Goal: Task Accomplishment & Management: Manage account settings

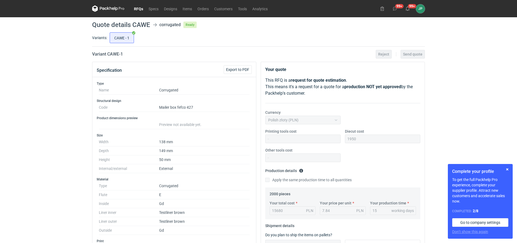
click at [137, 9] on link "RFQs" at bounding box center [138, 8] width 15 height 6
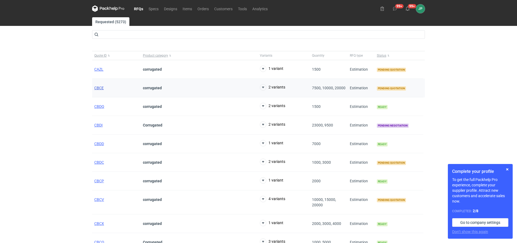
click at [103, 87] on span "CBCE" at bounding box center [98, 88] width 9 height 4
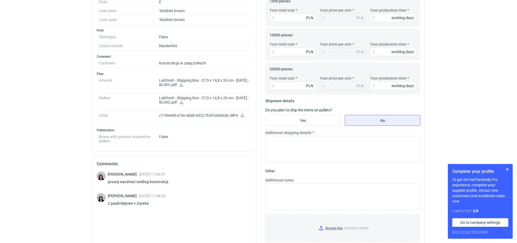
scroll to position [162, 0]
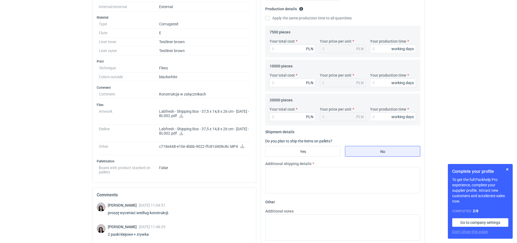
click at [183, 132] on icon at bounding box center [181, 133] width 4 height 4
drag, startPoint x: 510, startPoint y: 19, endPoint x: 508, endPoint y: 0, distance: 19.6
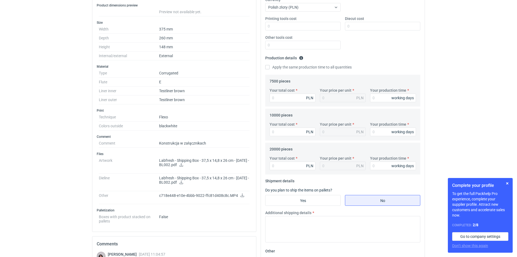
scroll to position [162, 0]
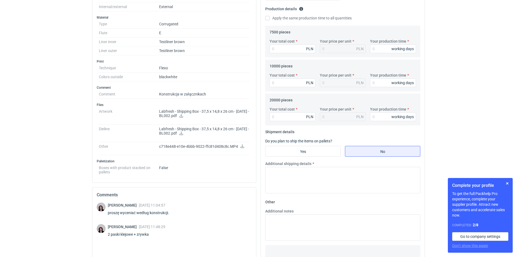
click at [176, 116] on p "Labfresh - Shipping Box - 37,5 x 14,8 x 26 cm - [DATE] - BL002.pdf" at bounding box center [204, 113] width 90 height 9
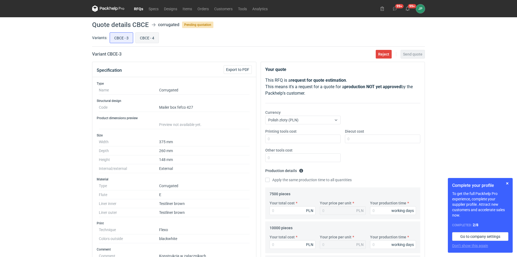
click at [148, 38] on input "CBCE - 4" at bounding box center [146, 38] width 23 height 10
radio input "true"
click at [130, 38] on input "CBCE - 3" at bounding box center [121, 38] width 23 height 10
radio input "true"
click at [145, 38] on input "CBCE - 4" at bounding box center [146, 38] width 23 height 10
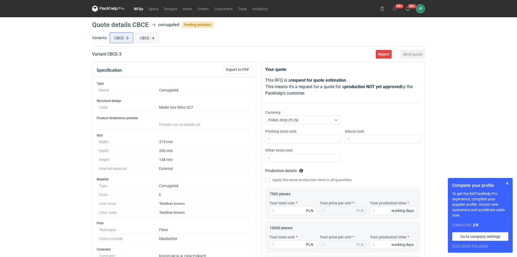
radio input "true"
click at [125, 35] on input "CBCE - 3" at bounding box center [121, 38] width 23 height 10
radio input "true"
click at [145, 35] on input "CBCE - 4" at bounding box center [146, 38] width 23 height 10
radio input "true"
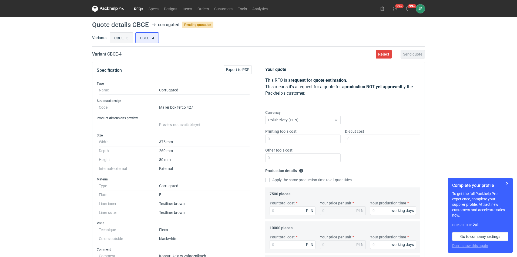
click at [130, 37] on input "CBCE - 3" at bounding box center [121, 38] width 23 height 10
radio input "true"
click at [142, 38] on input "CBCE - 4" at bounding box center [146, 38] width 23 height 10
radio input "true"
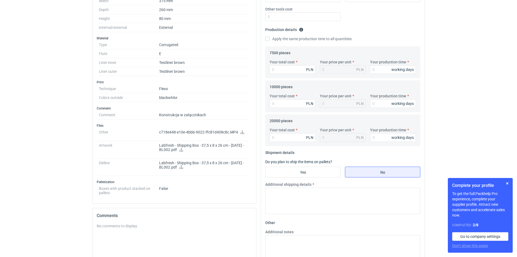
scroll to position [141, 0]
click at [217, 133] on p "c718e448-e10e-4bbb-9022-ffc81d408c8c.MP4" at bounding box center [204, 132] width 90 height 5
click at [242, 133] on icon at bounding box center [242, 133] width 4 height 4
click at [183, 148] on icon at bounding box center [181, 150] width 4 height 4
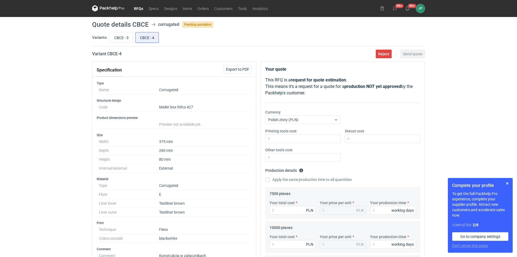
scroll to position [0, 0]
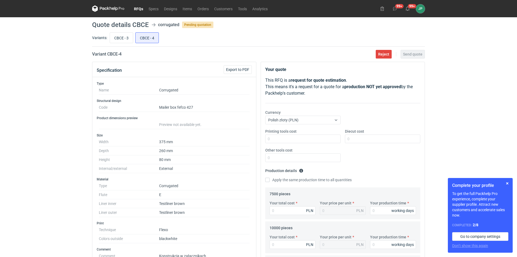
click at [137, 8] on link "RFQs" at bounding box center [138, 8] width 15 height 6
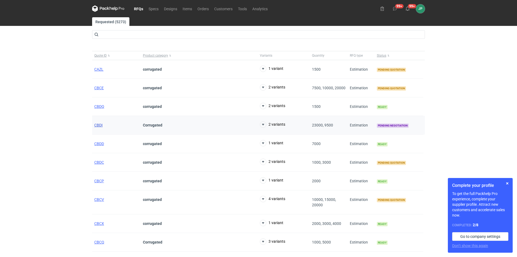
click at [99, 125] on span "CBDI" at bounding box center [98, 125] width 8 height 4
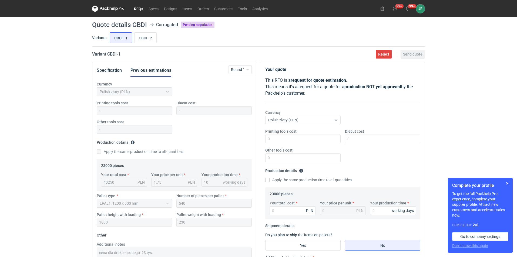
scroll to position [135, 0]
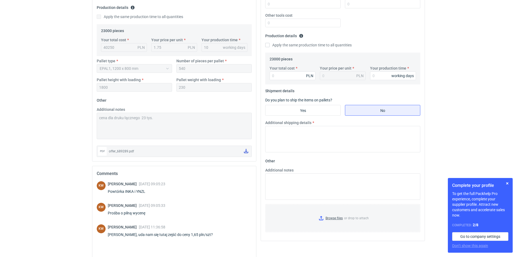
click at [246, 152] on icon at bounding box center [246, 151] width 4 height 4
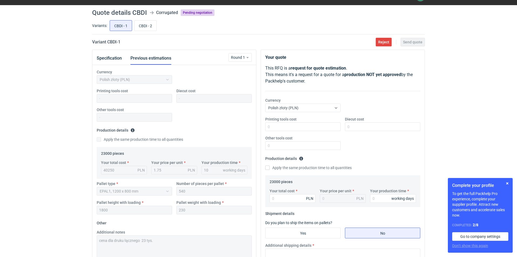
scroll to position [11, 0]
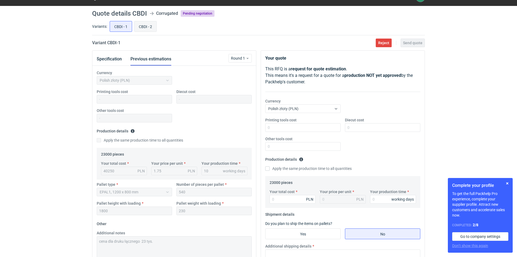
click at [142, 28] on input "CBDI - 2" at bounding box center [145, 26] width 22 height 10
radio input "true"
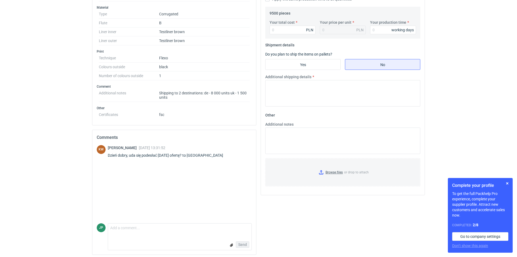
scroll to position [183, 0]
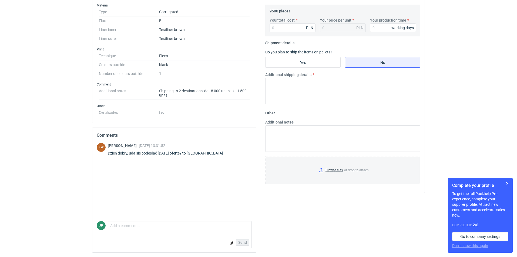
click at [133, 234] on form "Comment message Send" at bounding box center [180, 234] width 144 height 27
click at [132, 226] on textarea "Comment message" at bounding box center [179, 227] width 143 height 11
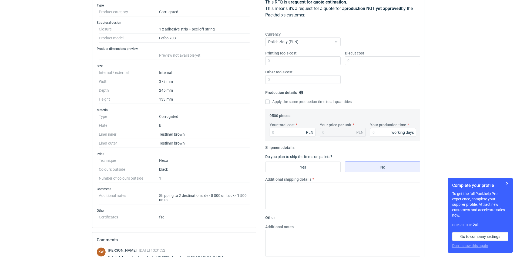
scroll to position [0, 0]
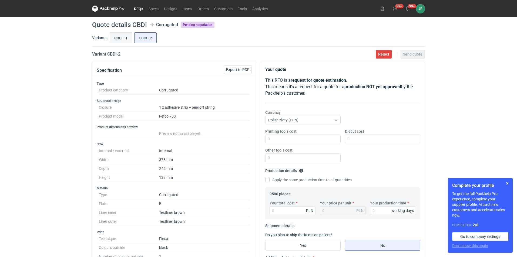
click at [118, 40] on input "CBDI - 1" at bounding box center [121, 38] width 22 height 10
radio input "true"
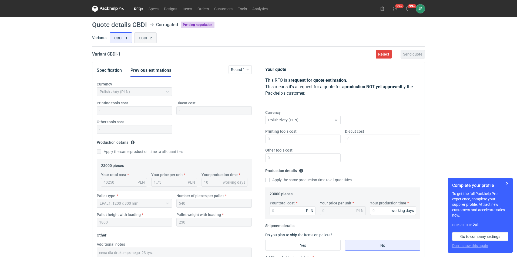
click at [144, 39] on input "CBDI - 2" at bounding box center [145, 38] width 22 height 10
radio input "true"
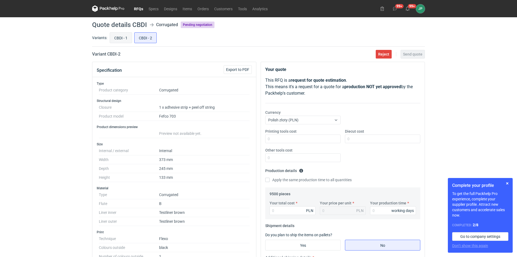
click at [127, 37] on input "CBDI - 1" at bounding box center [121, 38] width 22 height 10
radio input "true"
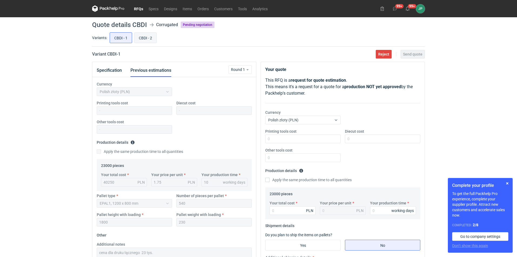
click at [148, 39] on input "CBDI - 2" at bounding box center [145, 38] width 22 height 10
radio input "true"
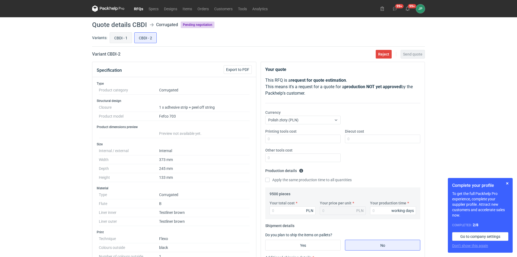
click at [127, 37] on input "CBDI - 1" at bounding box center [121, 38] width 22 height 10
radio input "true"
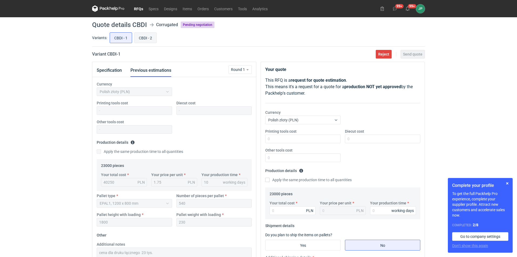
click at [143, 36] on input "CBDI - 2" at bounding box center [145, 38] width 22 height 10
radio input "true"
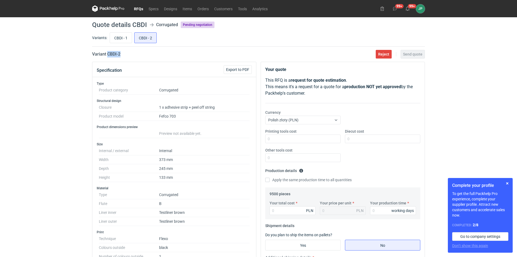
drag, startPoint x: 109, startPoint y: 55, endPoint x: 130, endPoint y: 57, distance: 20.6
click at [130, 57] on div "Variant CBDI - 2 Reject Send quote" at bounding box center [258, 54] width 332 height 6
copy h2 "CBDI - 2"
drag, startPoint x: 163, startPoint y: 116, endPoint x: 180, endPoint y: 119, distance: 17.2
click at [180, 119] on dd "Fefco 703" at bounding box center [204, 116] width 90 height 9
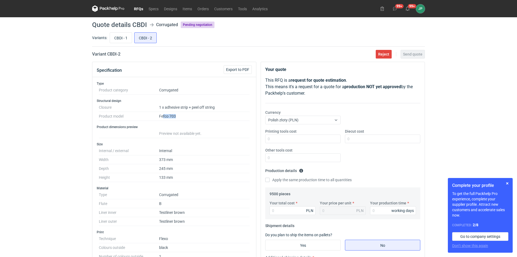
click at [178, 116] on dd "Fefco 703" at bounding box center [204, 116] width 90 height 9
drag, startPoint x: 178, startPoint y: 116, endPoint x: 175, endPoint y: 116, distance: 2.8
click at [177, 116] on dd "Fefco 703" at bounding box center [204, 116] width 90 height 9
click at [175, 116] on dd "Fefco 703" at bounding box center [204, 116] width 90 height 9
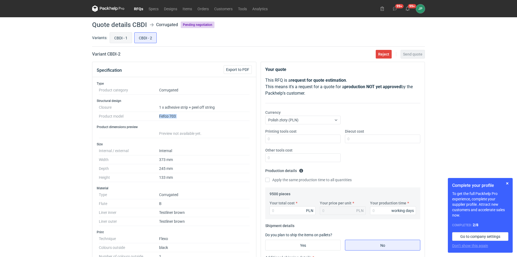
click at [121, 39] on input "CBDI - 1" at bounding box center [121, 38] width 22 height 10
radio input "true"
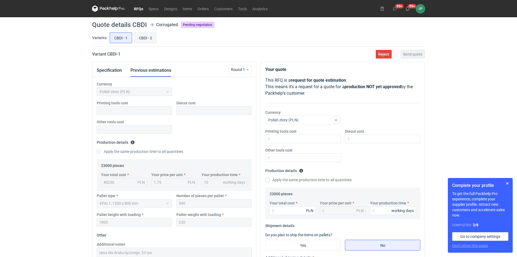
click at [144, 41] on input "CBDI - 2" at bounding box center [145, 38] width 22 height 10
radio input "true"
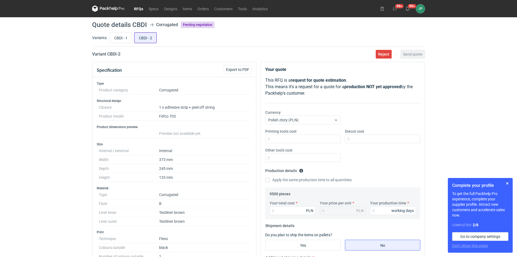
click at [147, 39] on input "CBDI - 2" at bounding box center [145, 38] width 22 height 10
click at [131, 38] on input "CBDI - 1" at bounding box center [121, 38] width 22 height 10
radio input "true"
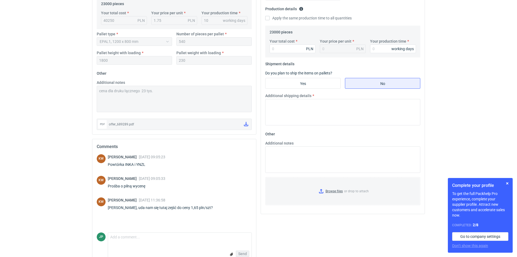
scroll to position [27, 0]
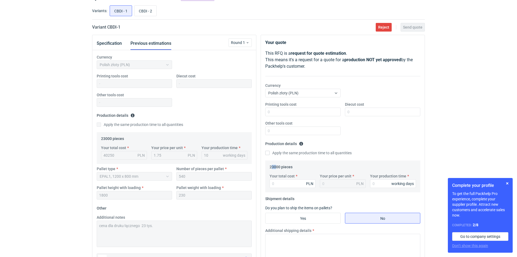
drag, startPoint x: 271, startPoint y: 166, endPoint x: 277, endPoint y: 167, distance: 6.2
click at [276, 167] on legend "23000 pieces" at bounding box center [280, 166] width 23 height 6
click at [278, 167] on legend "23000 pieces" at bounding box center [280, 166] width 23 height 6
drag, startPoint x: 281, startPoint y: 166, endPoint x: 267, endPoint y: 167, distance: 13.5
click at [267, 167] on div "23000 pieces Your total cost PLN Your price per unit PLN Your production time w…" at bounding box center [342, 177] width 155 height 32
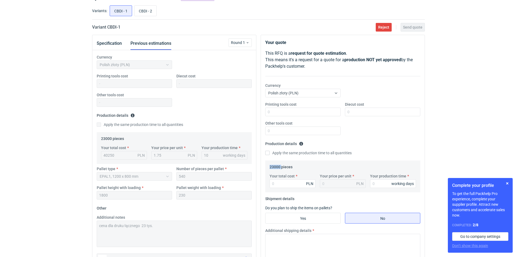
copy legend "23000"
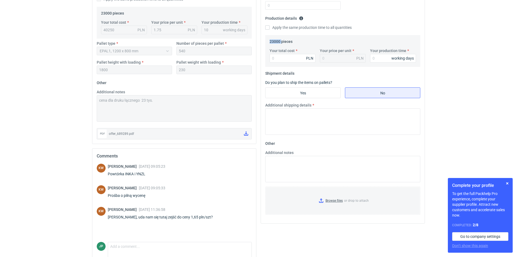
scroll to position [162, 0]
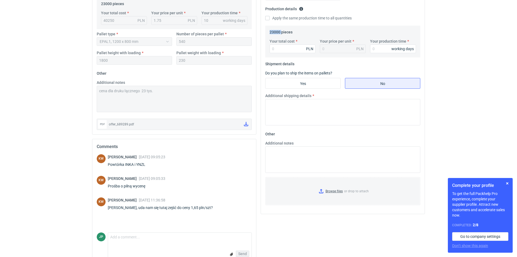
drag, startPoint x: 171, startPoint y: 207, endPoint x: 205, endPoint y: 206, distance: 34.0
click at [203, 203] on div "Klaudia Wiśniewska 25 Aug 2025 11:36:58 Martyna, uda nam się tutaj zejść do cen…" at bounding box center [163, 205] width 111 height 15
click at [206, 207] on div "KW Klaudia Wiśniewska 25 Aug 2025 11:36:58 Martyna, uda nam się tutaj zejść do …" at bounding box center [174, 205] width 155 height 15
click at [298, 131] on fieldset "Other Additional notes Browse files or drop to attach" at bounding box center [342, 170] width 155 height 80
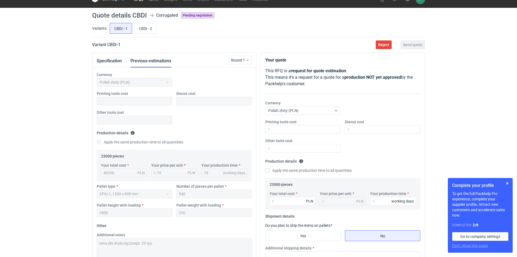
scroll to position [0, 0]
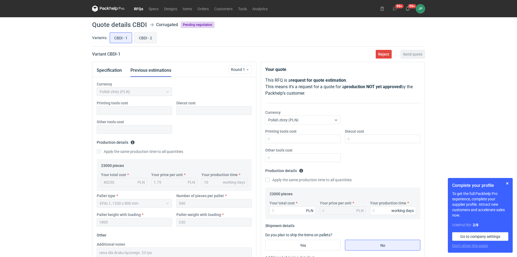
click at [146, 39] on input "CBDI - 2" at bounding box center [145, 38] width 22 height 10
radio input "true"
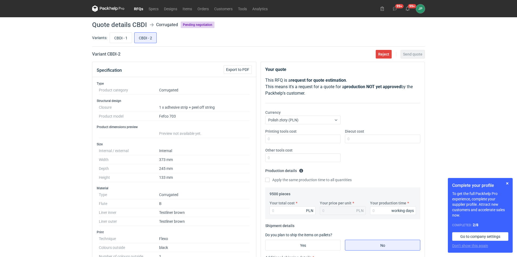
click at [208, 45] on div "Variants: CBDI - 1 CBDI - 2" at bounding box center [258, 38] width 332 height 15
